Goal: Task Accomplishment & Management: Use online tool/utility

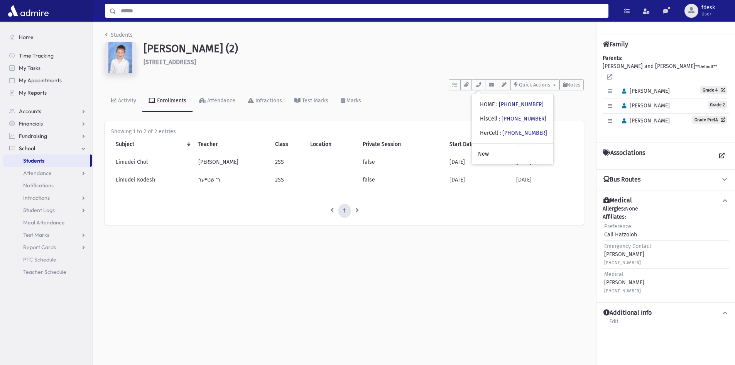
click at [152, 7] on input "Search" at bounding box center [362, 11] width 492 height 14
type input "*****"
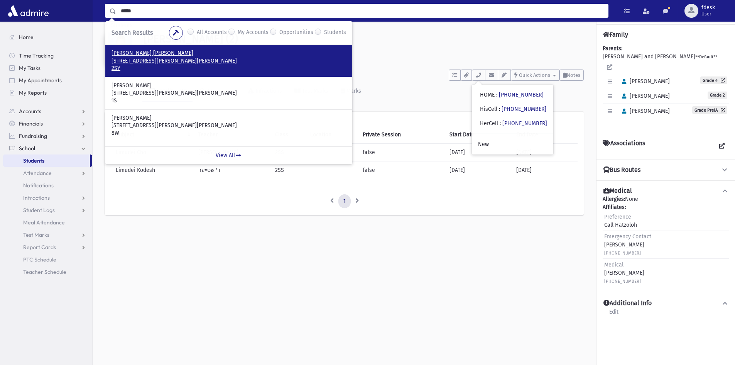
scroll to position [17, 0]
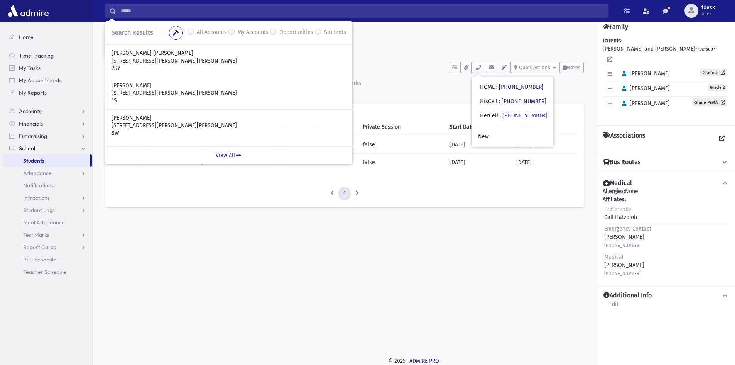
drag, startPoint x: 412, startPoint y: 90, endPoint x: 407, endPoint y: 91, distance: 5.4
click at [411, 90] on div "Activity Enrollments Attendance Infractions Test Marks Marks" at bounding box center [344, 87] width 479 height 28
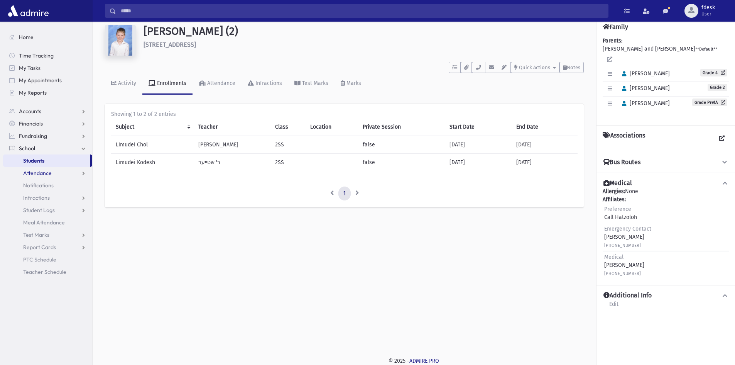
click at [41, 173] on span "Attendance" at bounding box center [37, 172] width 29 height 7
click at [41, 183] on span "Entry" at bounding box center [35, 185] width 13 height 7
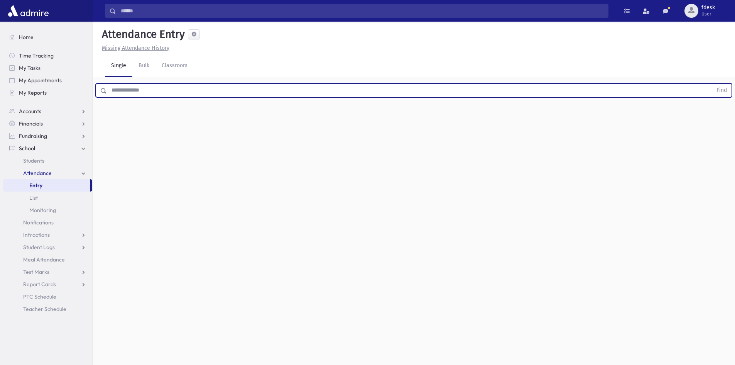
click at [136, 84] on input "text" at bounding box center [409, 90] width 605 height 14
type input "******"
click at [712, 84] on button "Find" at bounding box center [722, 90] width 20 height 13
click at [377, 117] on span "Late" at bounding box center [378, 115] width 11 height 8
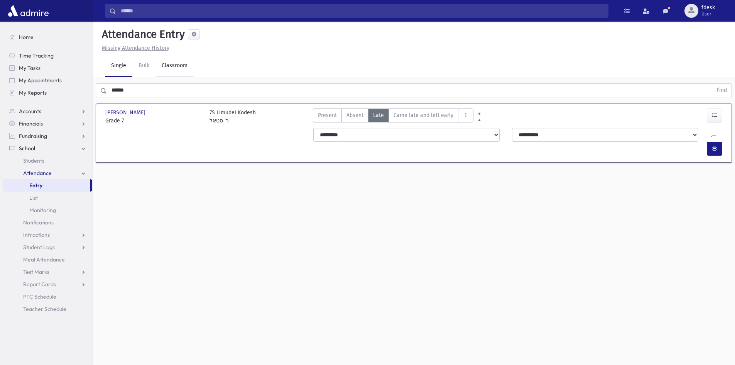
drag, startPoint x: 169, startPoint y: 63, endPoint x: 171, endPoint y: 71, distance: 8.6
click at [169, 63] on link "Classroom" at bounding box center [174, 66] width 38 height 22
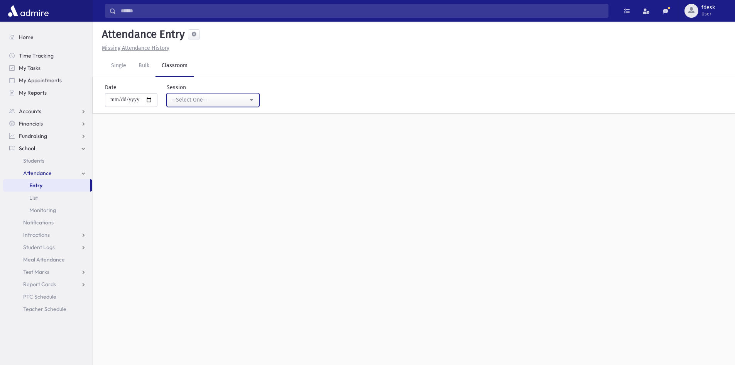
click at [190, 94] on button "--Select One--" at bounding box center [213, 100] width 93 height 14
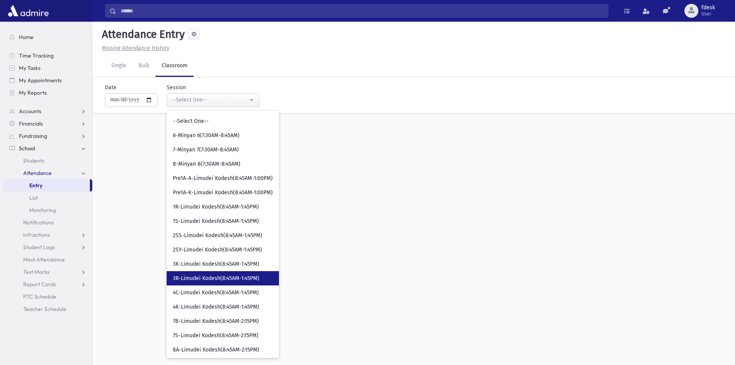
click at [203, 275] on span "3R-Limudei Kodesh(8:45AM-1:45PM)" at bounding box center [216, 278] width 86 height 8
select select "****"
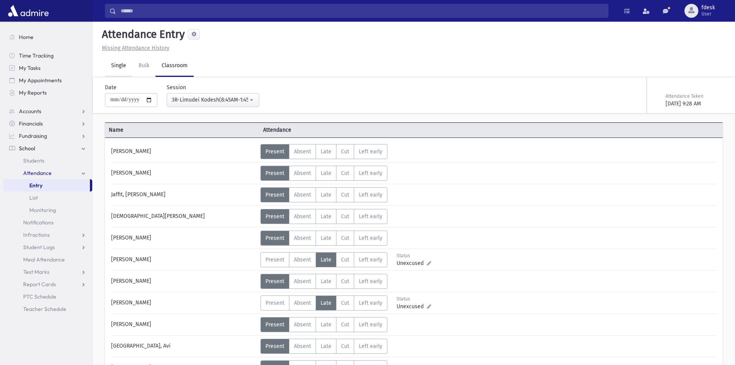
click at [127, 66] on link "Single" at bounding box center [118, 66] width 27 height 22
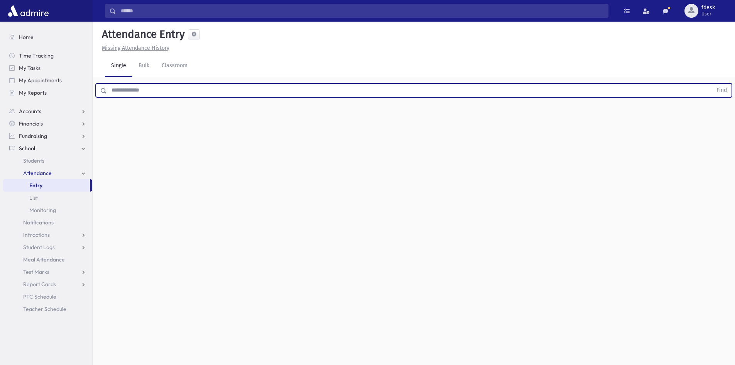
click at [149, 93] on input "text" at bounding box center [409, 90] width 605 height 14
type input "******"
click at [712, 84] on button "Find" at bounding box center [722, 90] width 20 height 13
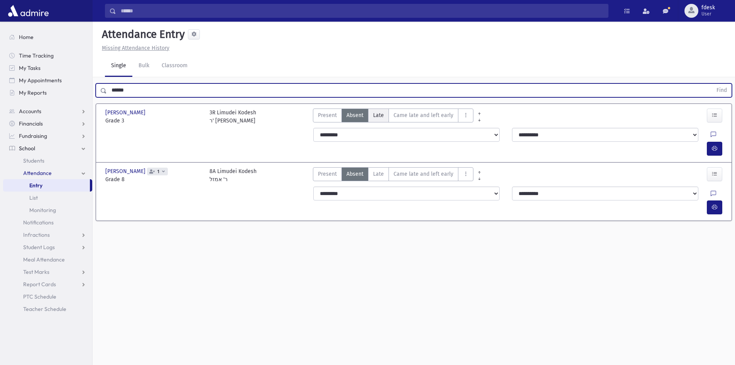
click at [378, 113] on span "Late" at bounding box center [378, 115] width 11 height 8
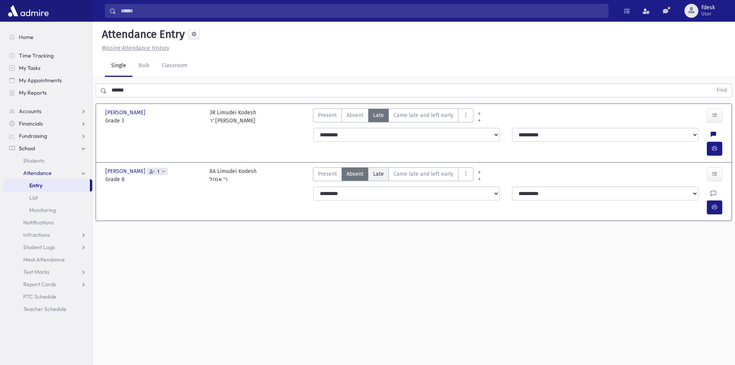
click at [380, 170] on span "Late" at bounding box center [378, 174] width 11 height 8
click at [28, 36] on span "Home" at bounding box center [26, 37] width 15 height 7
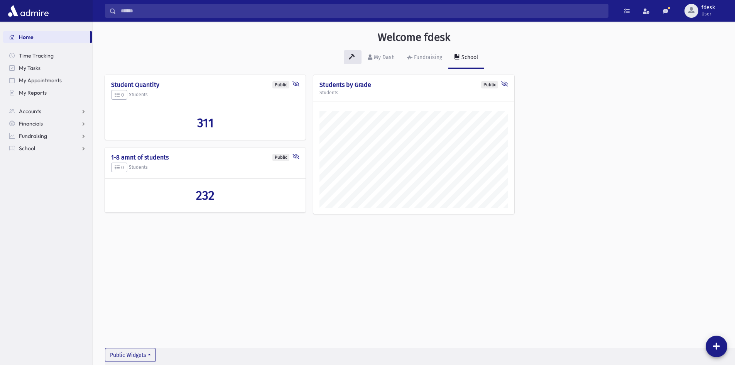
scroll to position [360, 642]
click at [164, 7] on input "Search" at bounding box center [362, 11] width 492 height 14
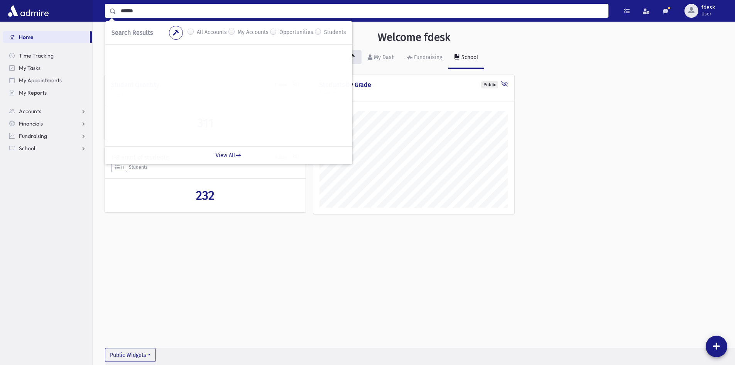
type input "******"
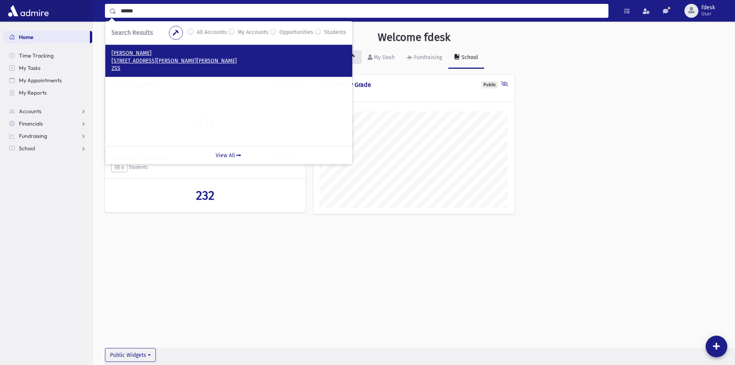
click at [120, 66] on p "2SS" at bounding box center [229, 68] width 235 height 8
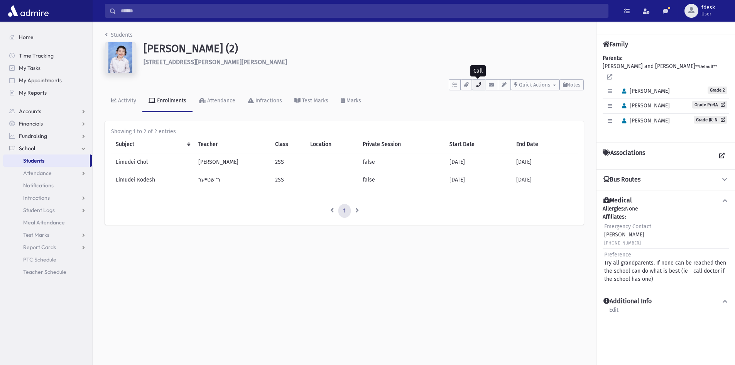
drag, startPoint x: 477, startPoint y: 83, endPoint x: 479, endPoint y: 86, distance: 4.2
click at [478, 83] on icon "button" at bounding box center [478, 84] width 6 height 5
